Goal: Task Accomplishment & Management: Use online tool/utility

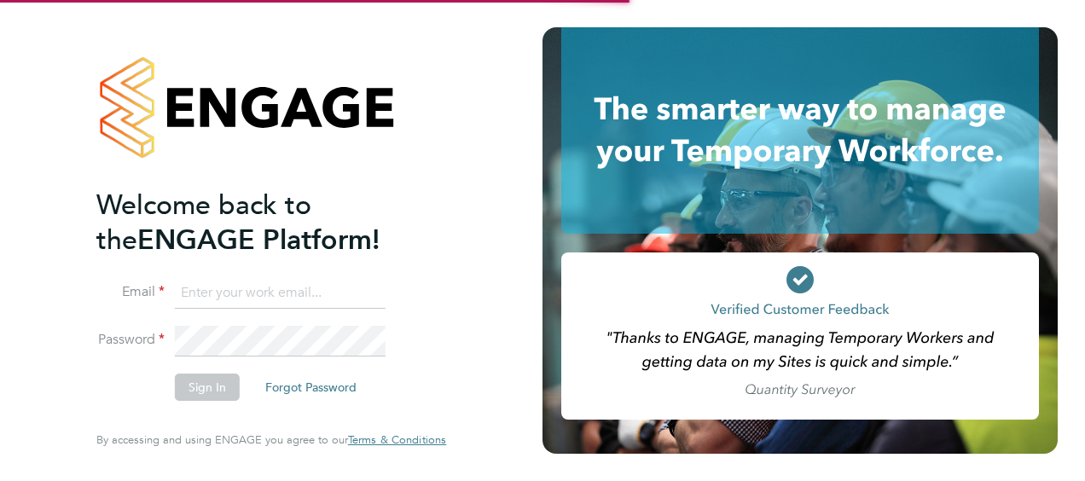
type input "steph.riley@torus.co.uk"
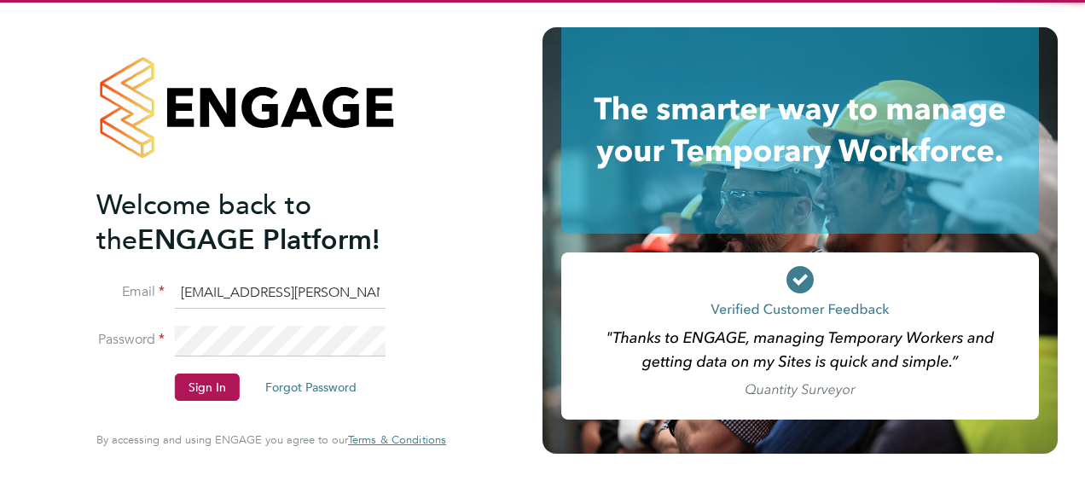
click at [216, 285] on input "steph.riley@torus.co.uk" at bounding box center [280, 293] width 211 height 31
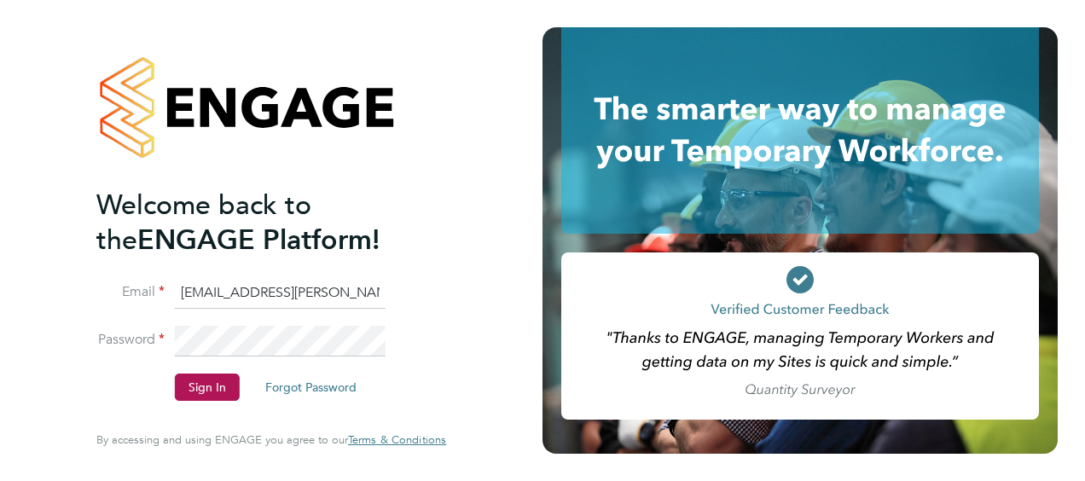
drag, startPoint x: 462, startPoint y: 239, endPoint x: 421, endPoint y: 266, distance: 49.2
click at [462, 239] on div "Welcome back to the ENGAGE Platform! Email steph.riley@torus.co.uk Password Sig…" at bounding box center [271, 240] width 418 height 481
click at [230, 391] on button "Sign In" at bounding box center [207, 387] width 65 height 27
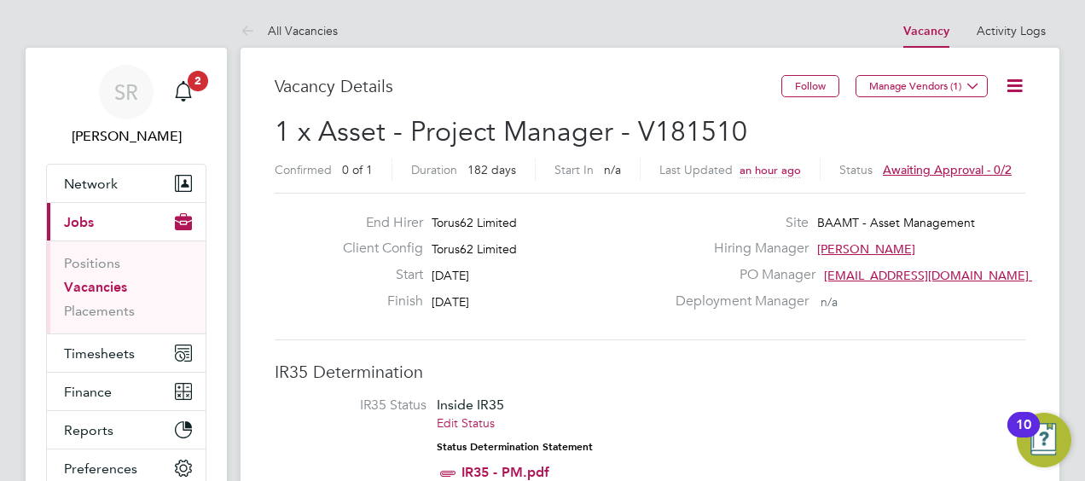
click at [1015, 81] on icon at bounding box center [1014, 85] width 21 height 21
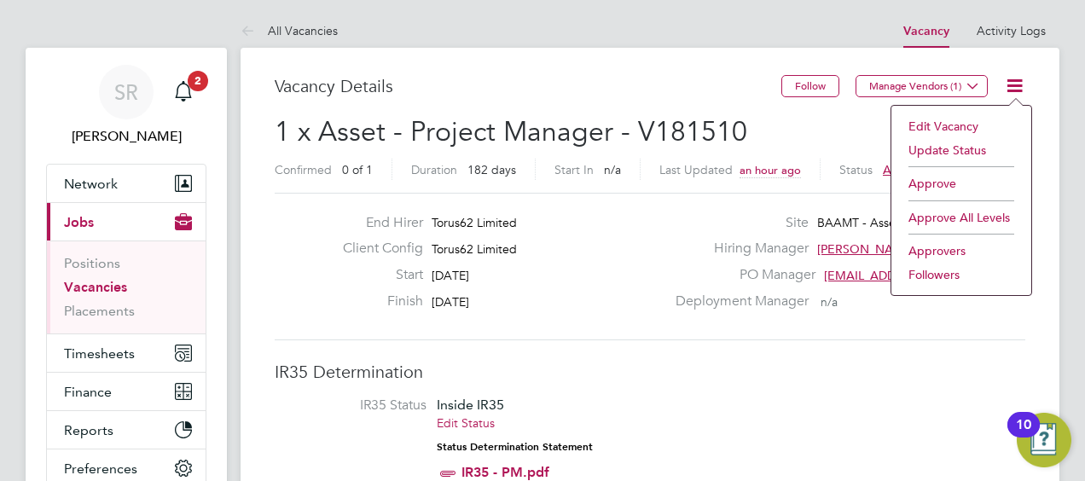
click at [962, 176] on li "Approve" at bounding box center [961, 183] width 123 height 24
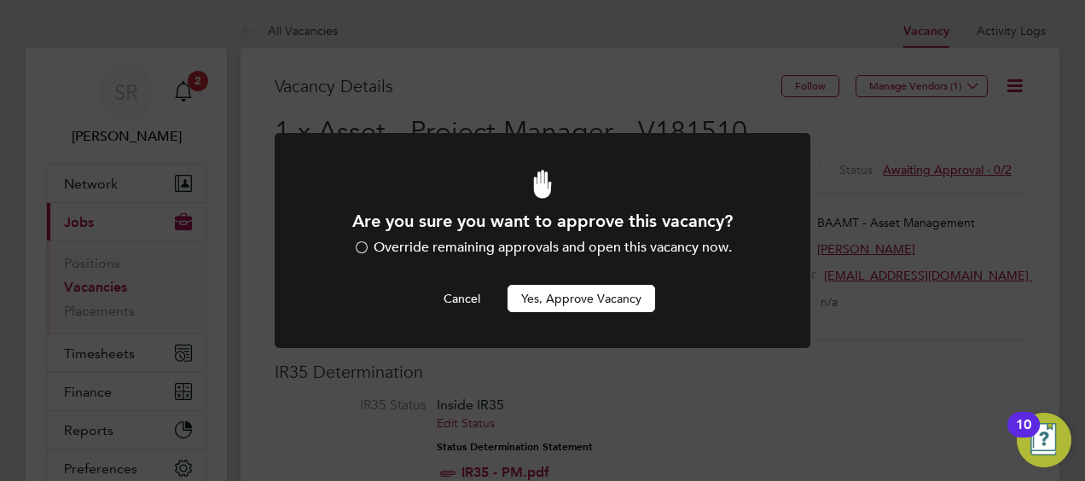
click at [619, 285] on button "Yes, Approve Vacancy" at bounding box center [582, 298] width 148 height 27
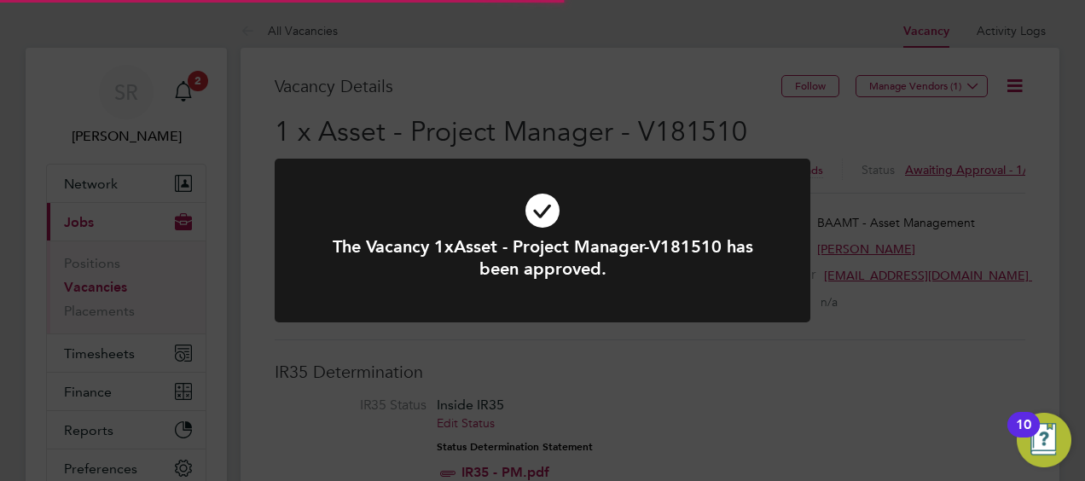
scroll to position [50, 119]
